Goal: Transaction & Acquisition: Purchase product/service

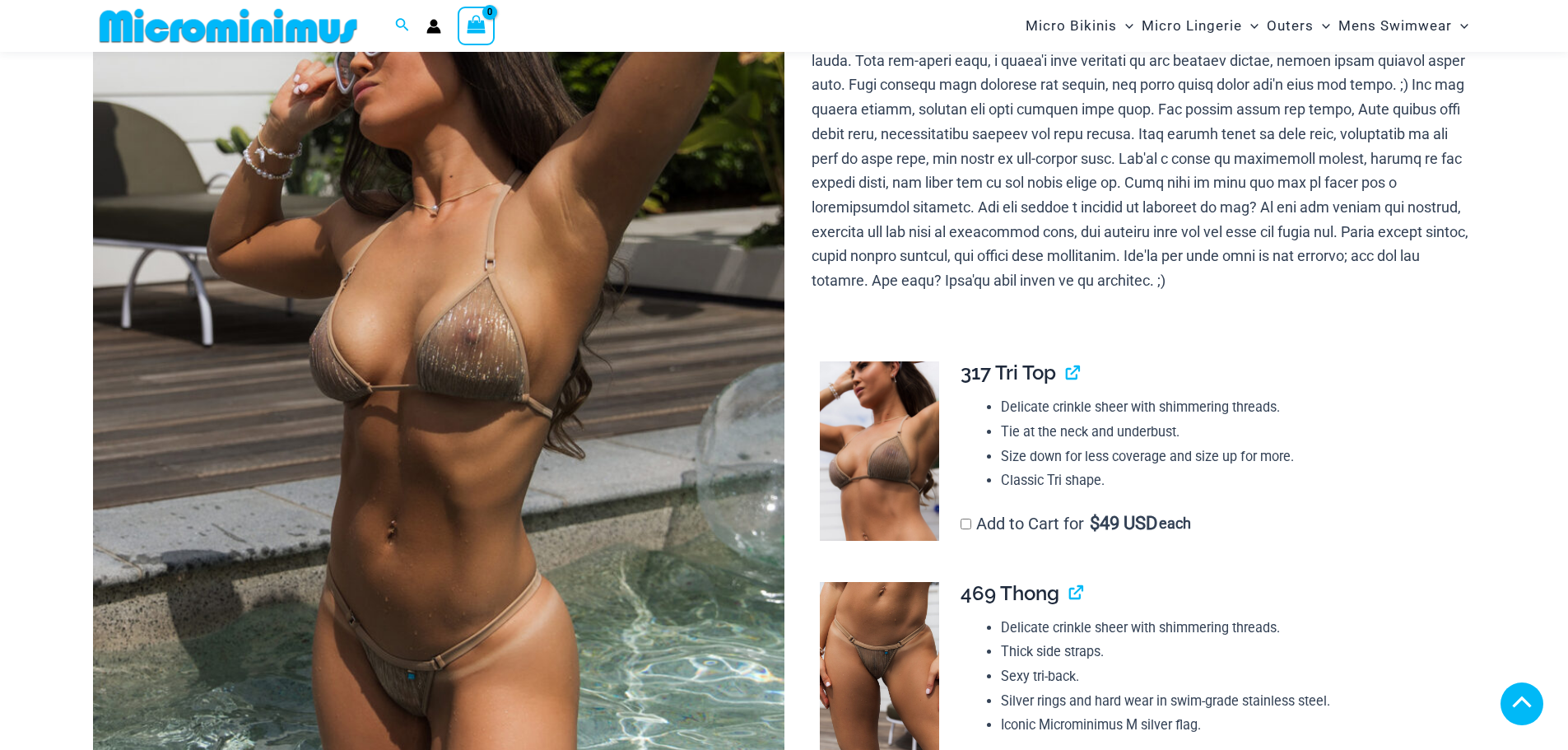
scroll to position [329, 0]
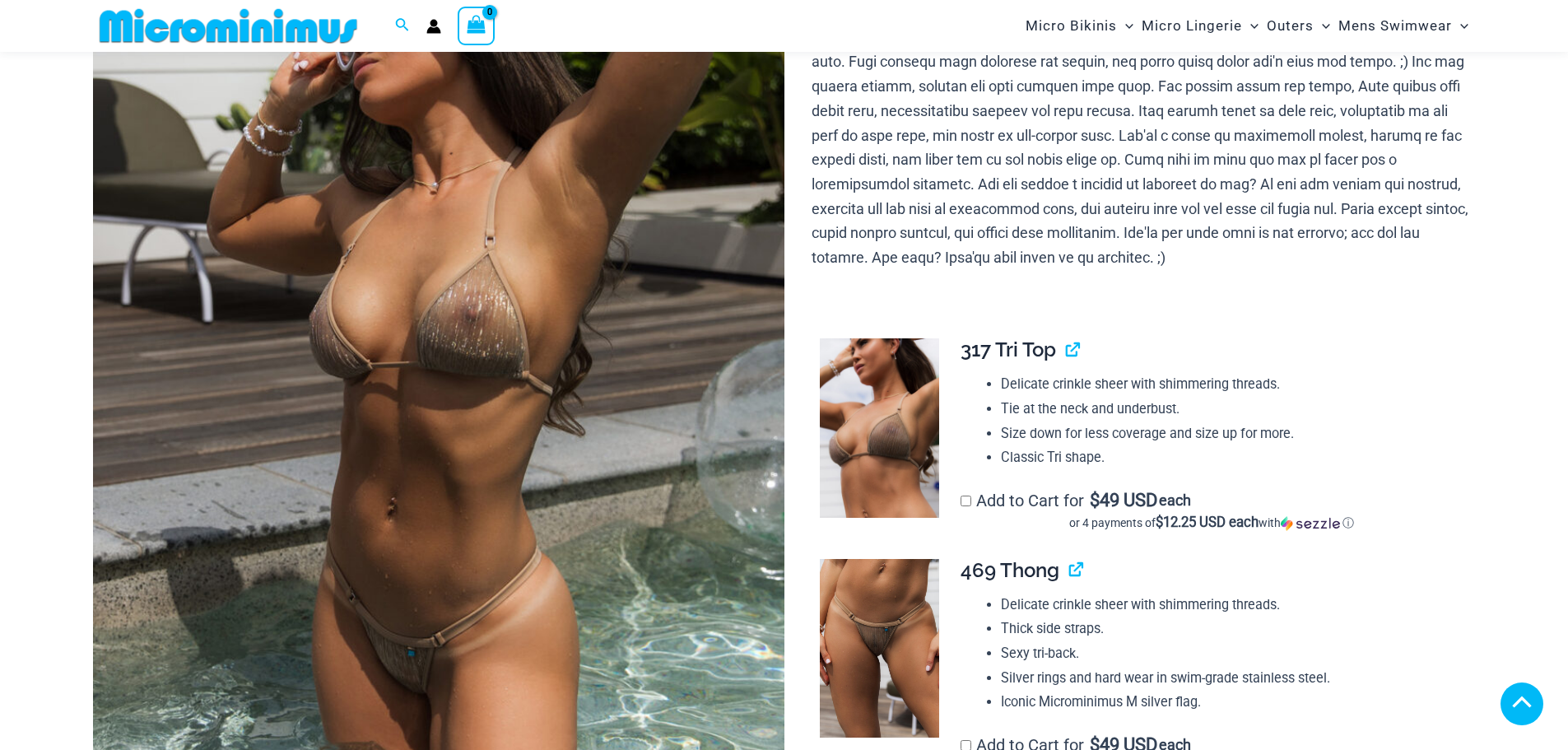
click at [528, 394] on img at bounding box center [439, 338] width 691 height 1037
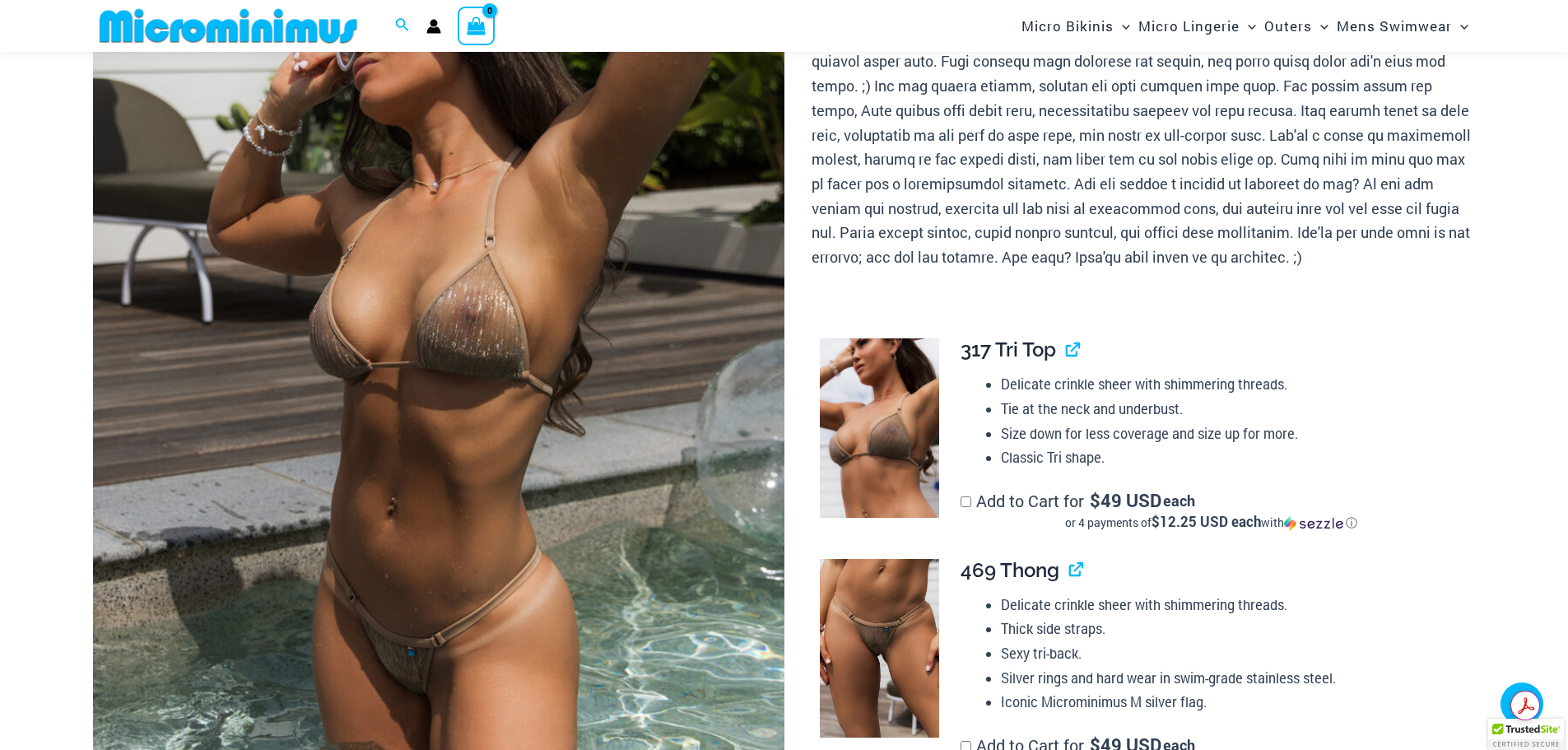
click at [527, 385] on img at bounding box center [439, 338] width 691 height 1037
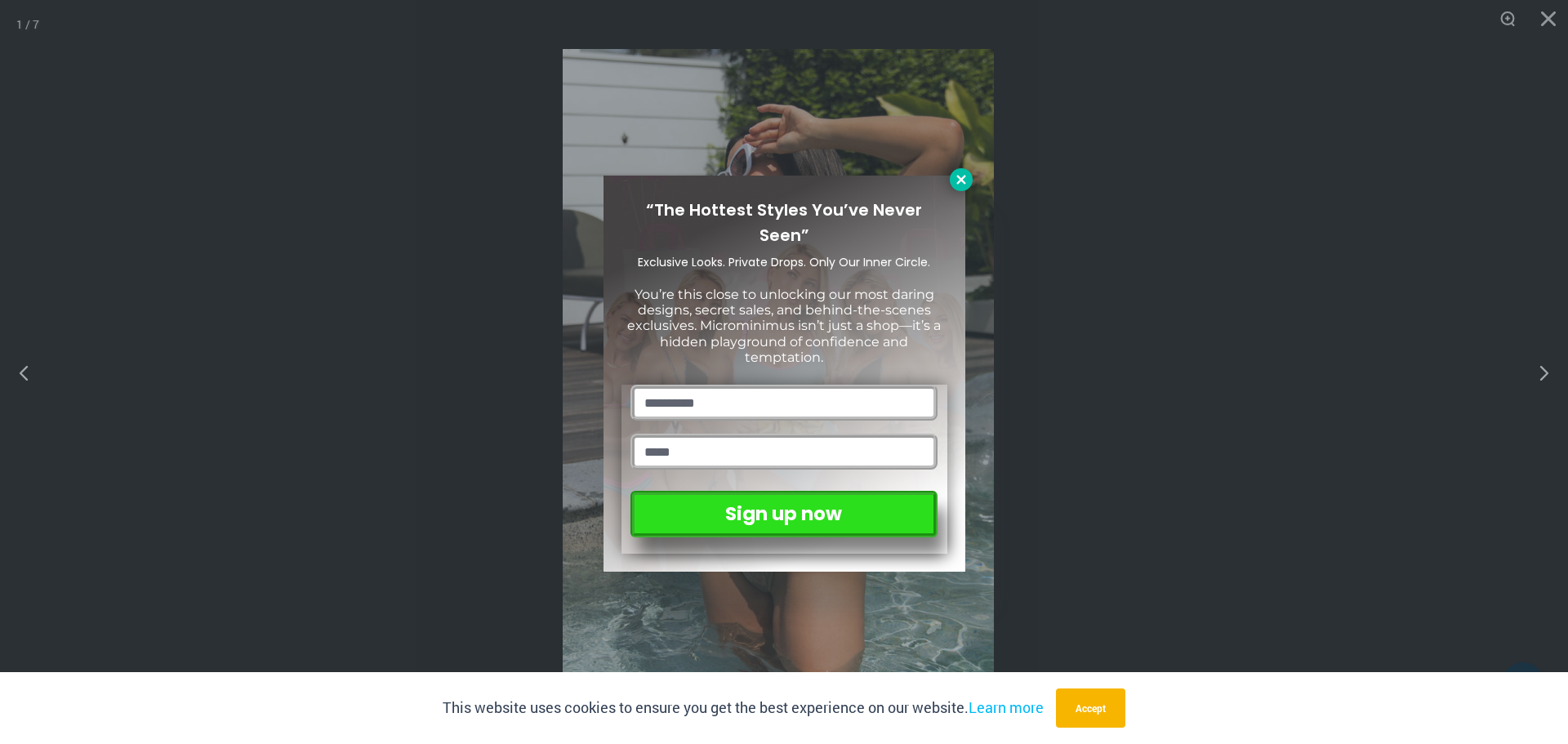
click at [954, 181] on icon at bounding box center [961, 179] width 14 height 14
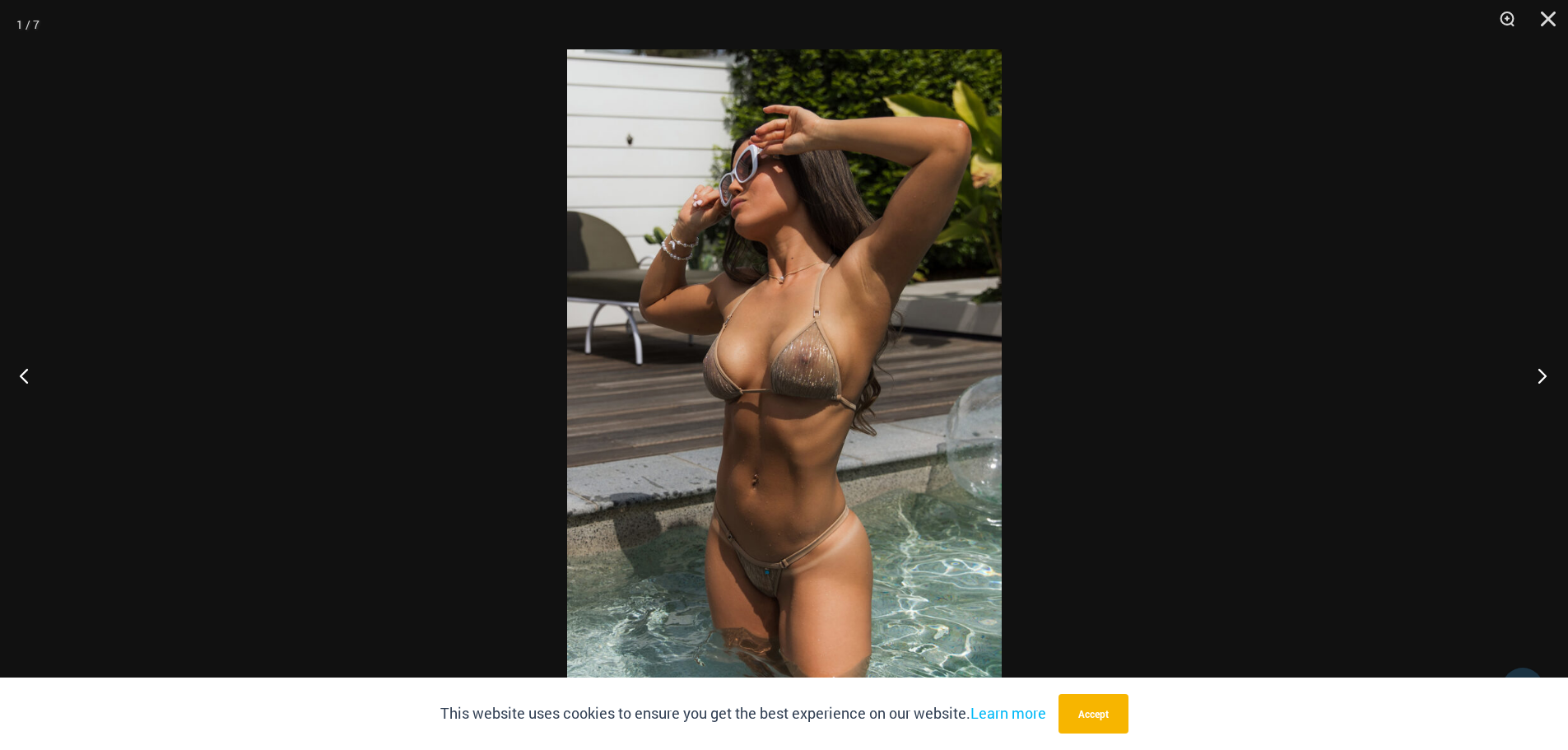
click at [1526, 373] on button "Next" at bounding box center [1537, 375] width 61 height 82
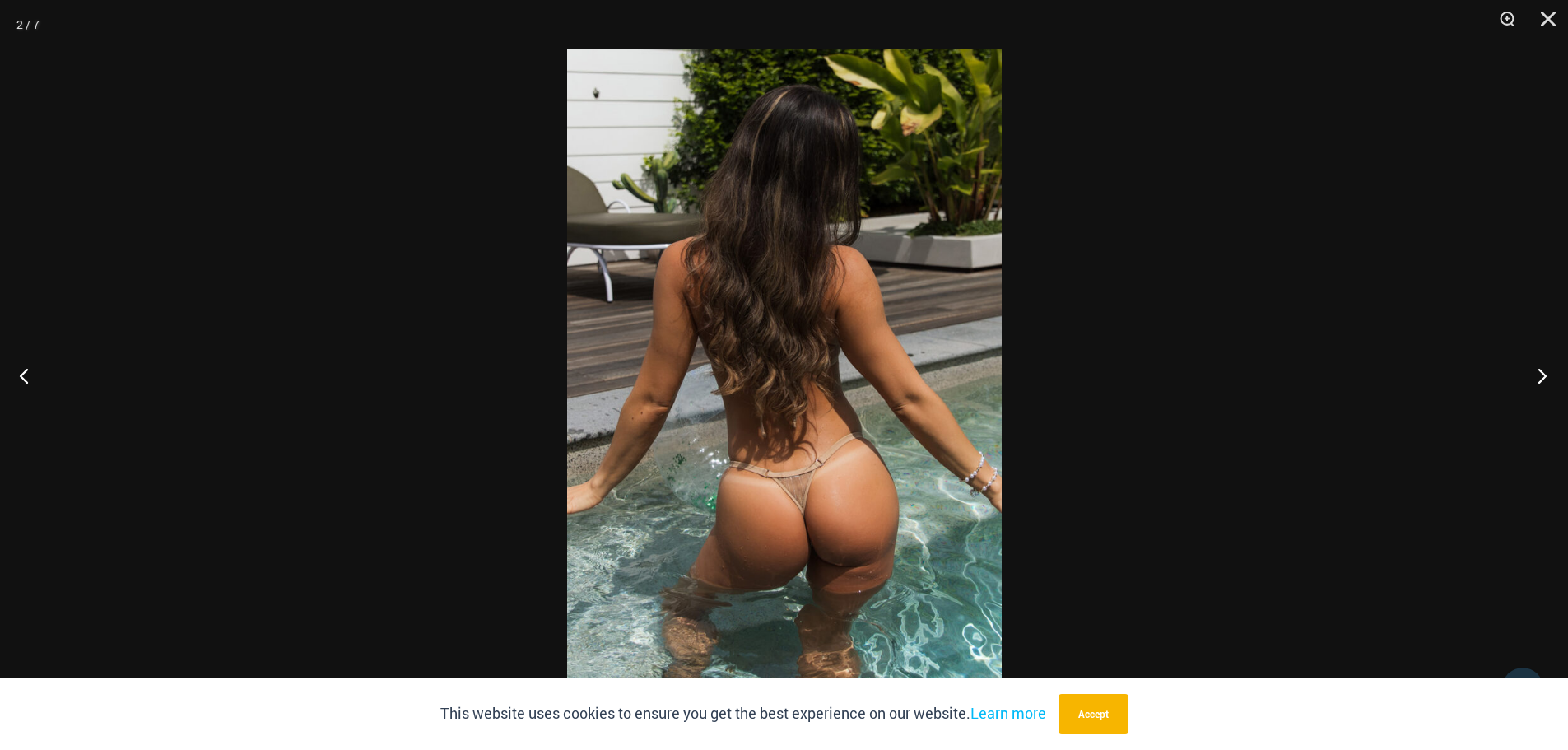
click at [1540, 375] on button "Next" at bounding box center [1537, 375] width 61 height 82
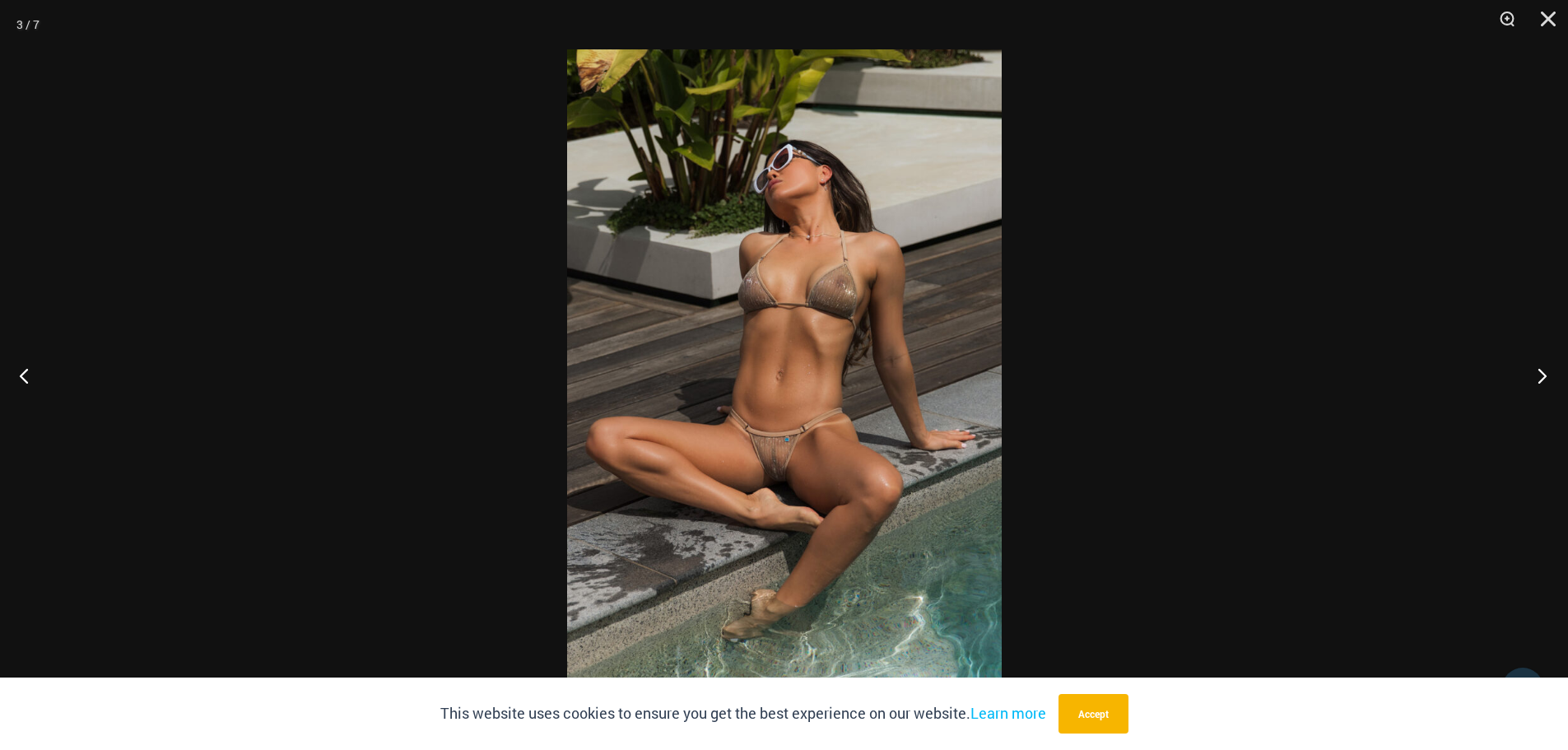
click at [1544, 374] on button "Next" at bounding box center [1537, 375] width 61 height 82
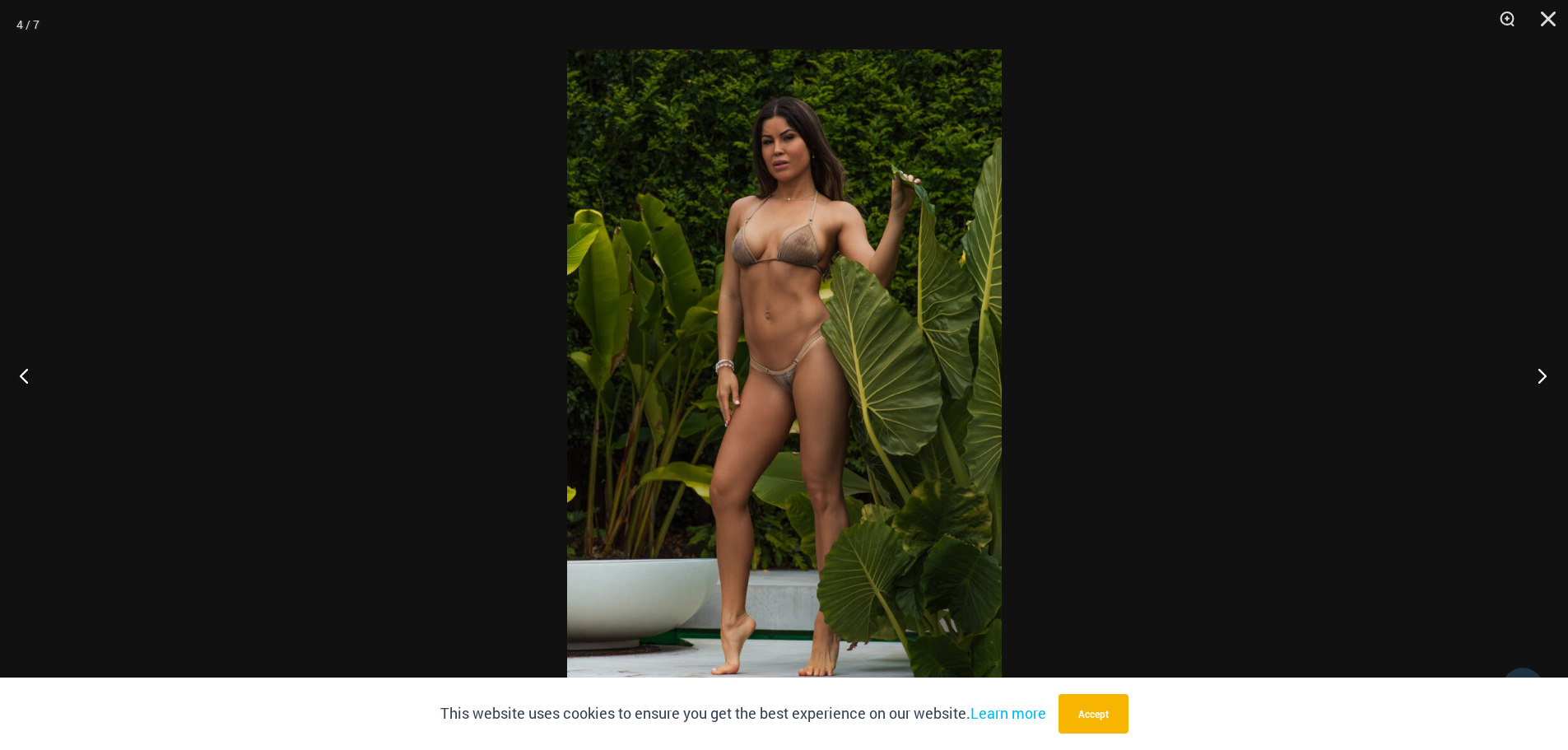
click at [1544, 374] on button "Next" at bounding box center [1537, 375] width 61 height 82
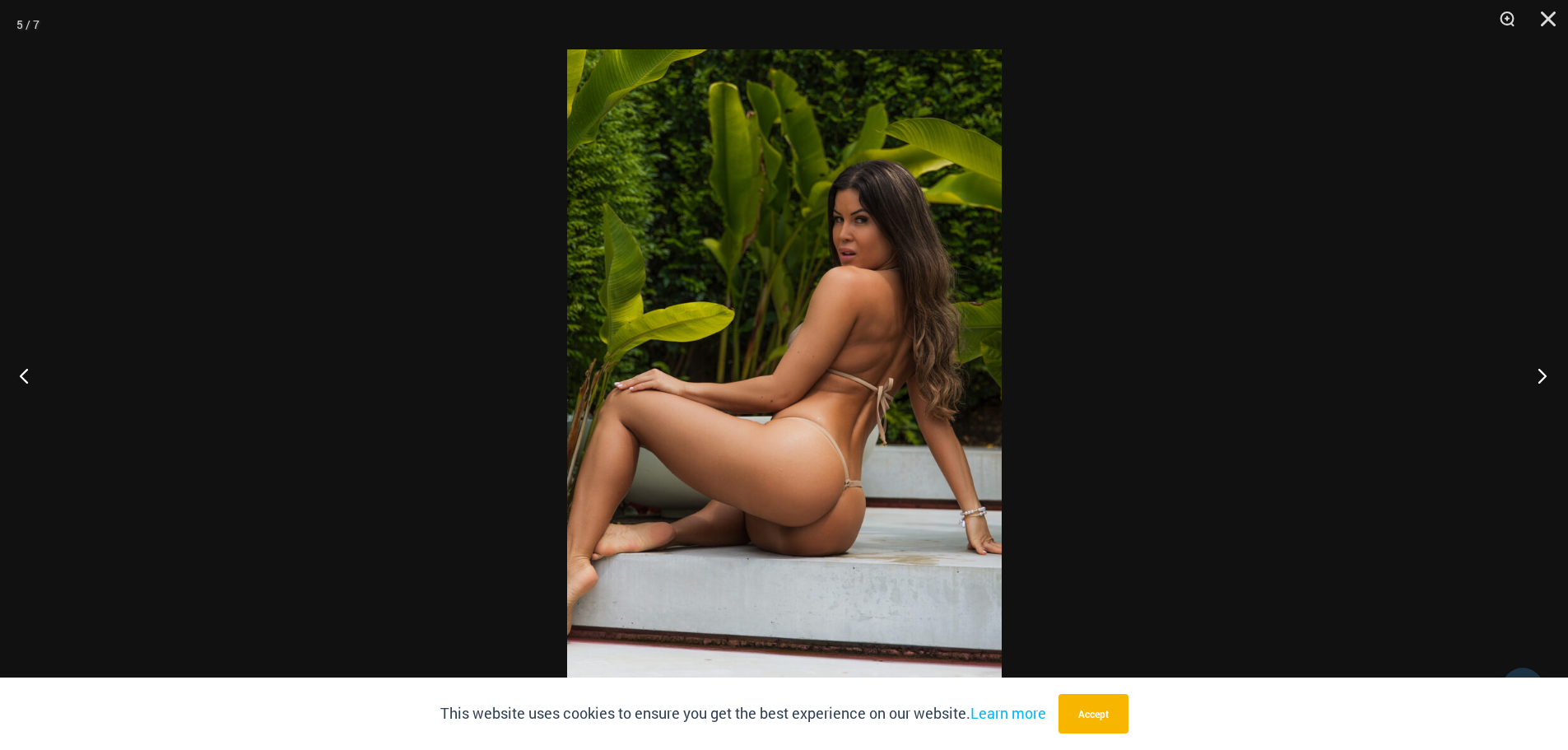
click at [1544, 374] on button "Next" at bounding box center [1537, 375] width 61 height 82
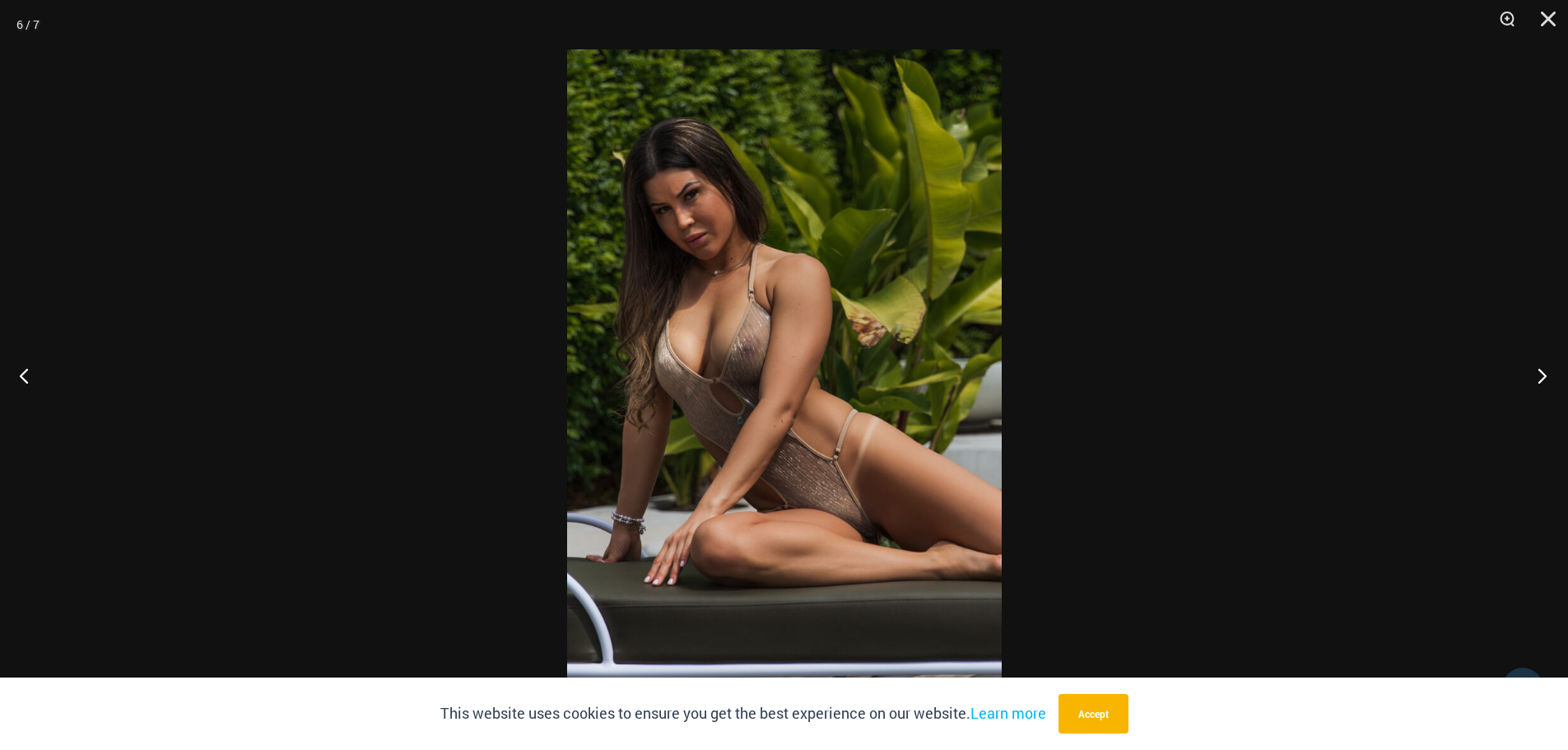
click at [1545, 372] on button "Next" at bounding box center [1537, 375] width 61 height 82
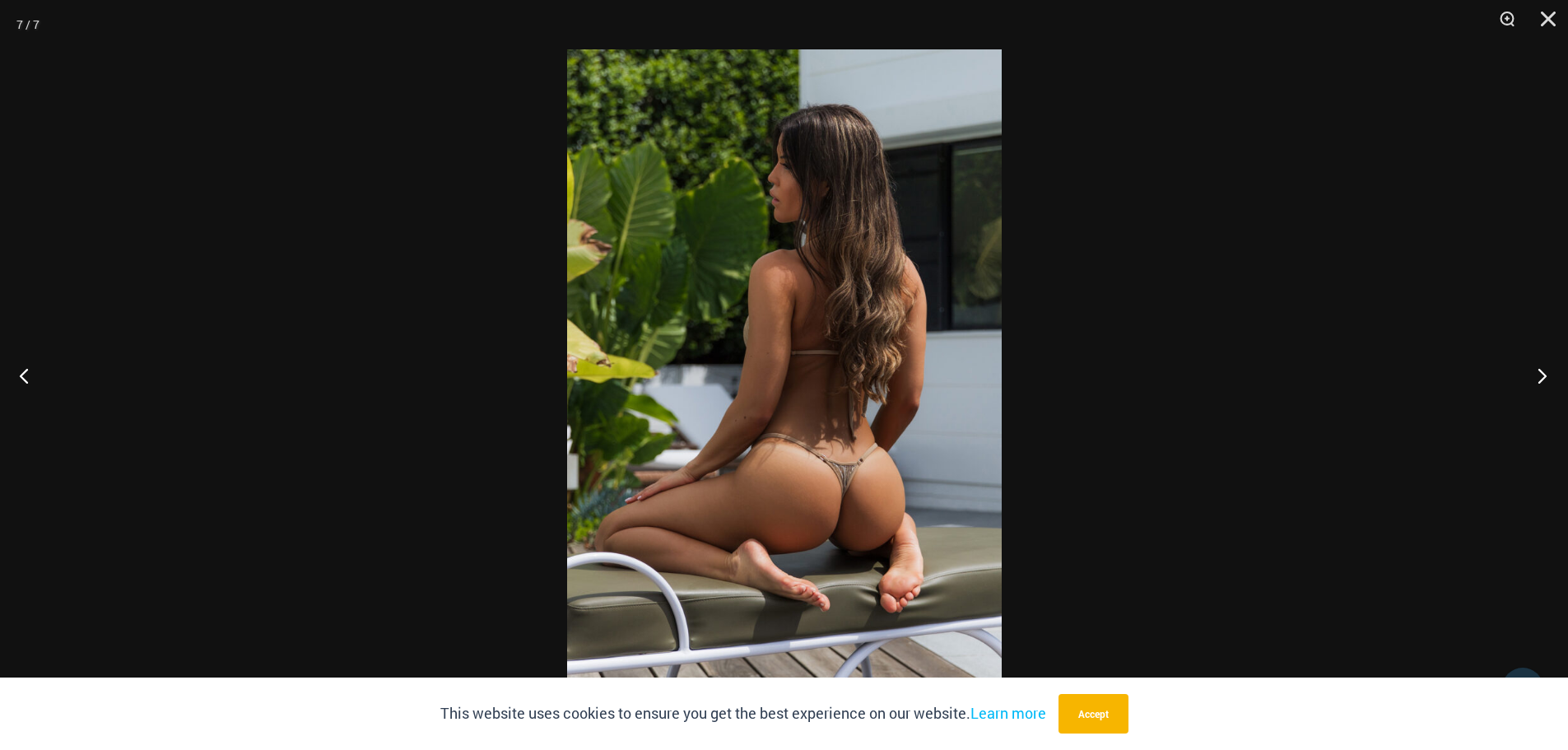
click at [1545, 372] on button "Next" at bounding box center [1537, 375] width 61 height 82
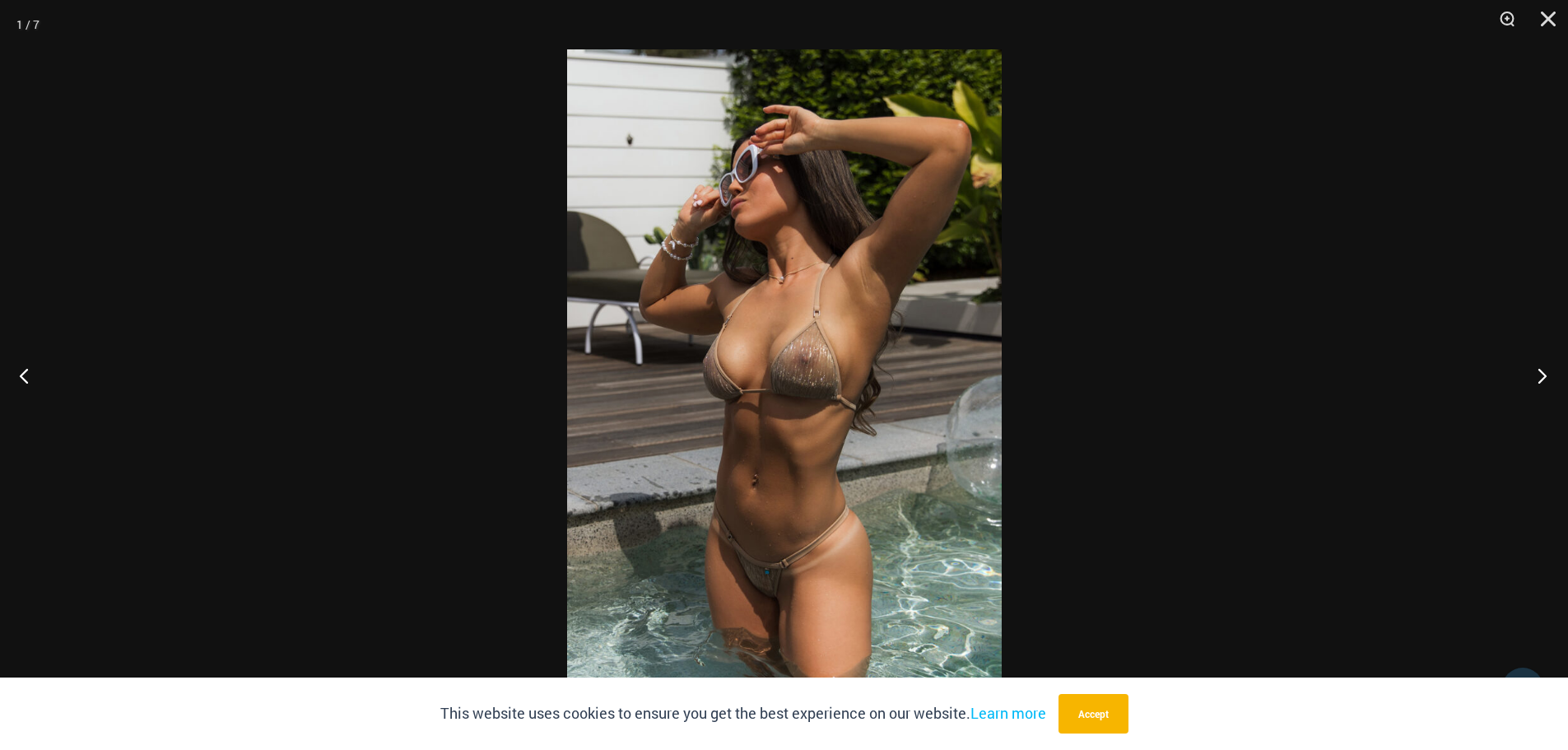
click at [1545, 372] on button "Next" at bounding box center [1537, 375] width 61 height 82
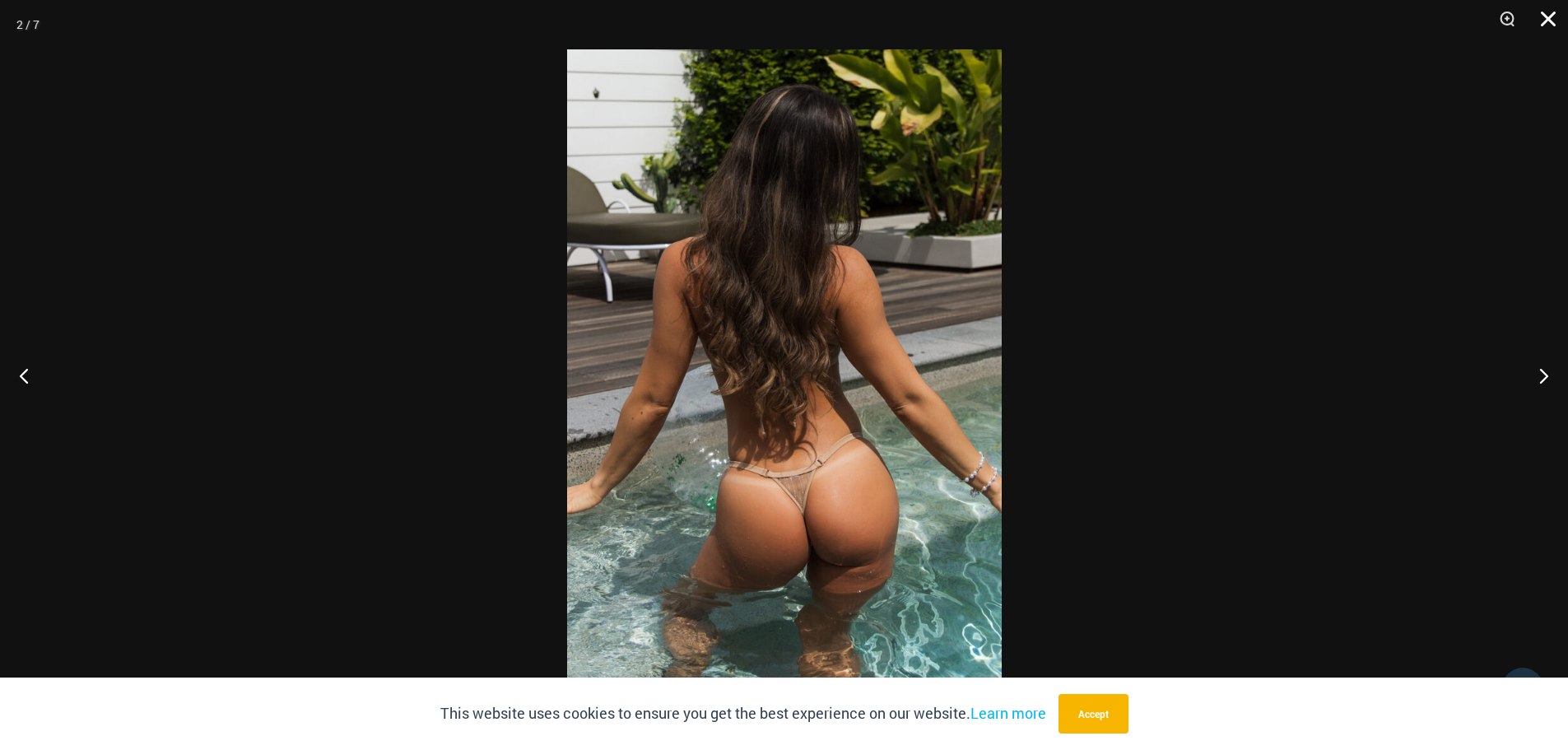
click at [1545, 22] on button "Close" at bounding box center [1543, 24] width 42 height 50
